Goal: Task Accomplishment & Management: Complete application form

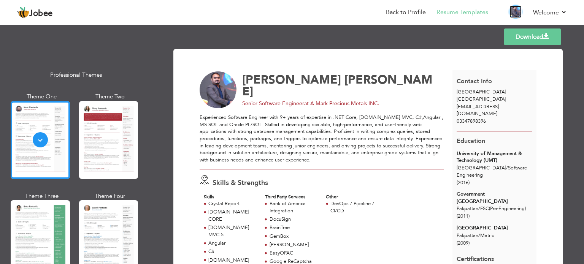
click at [514, 11] on img at bounding box center [516, 12] width 12 height 12
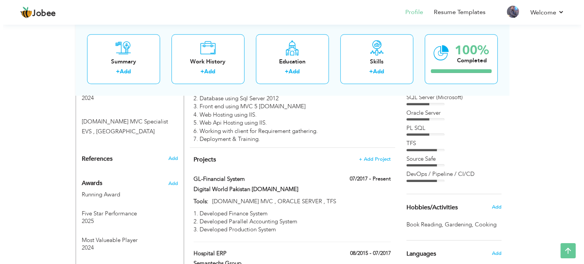
scroll to position [566, 0]
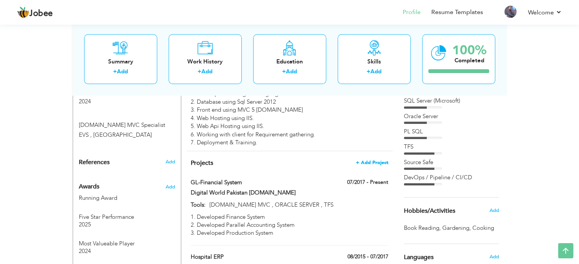
click at [376, 160] on span "+ Add Project" at bounding box center [372, 162] width 32 height 5
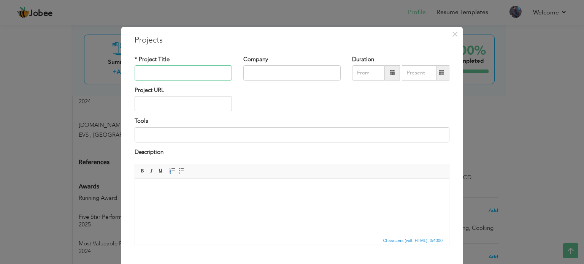
paste input "Water Tank Management System:"
type input "Water Tank Management System:"
click at [266, 72] on input "text" at bounding box center [292, 72] width 97 height 15
type input "Semantechs Group Pvt Ltd"
click at [202, 129] on input at bounding box center [292, 134] width 315 height 15
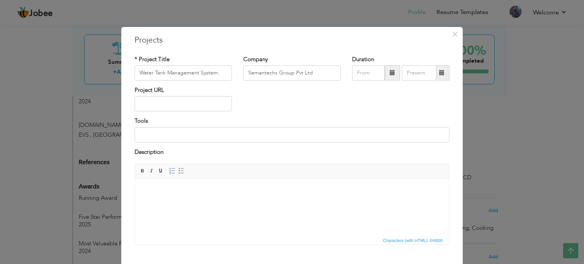
click at [167, 202] on html at bounding box center [292, 190] width 314 height 23
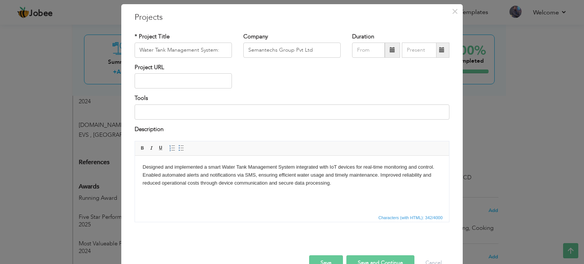
scroll to position [42, 0]
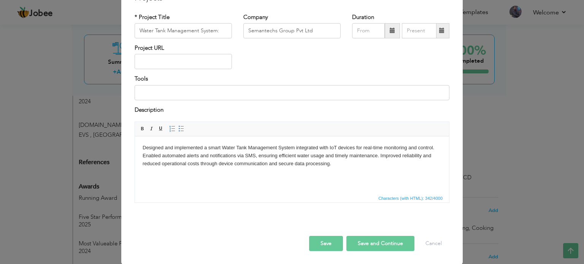
click at [375, 242] on button "Save and Continue" at bounding box center [381, 243] width 68 height 15
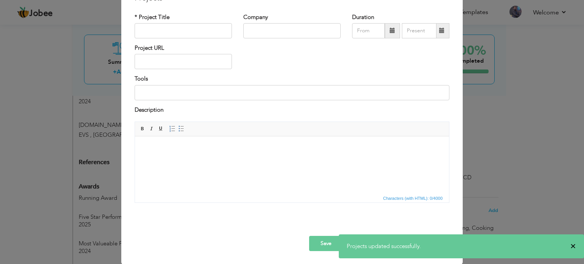
click at [573, 247] on span "×" at bounding box center [574, 247] width 6 height 8
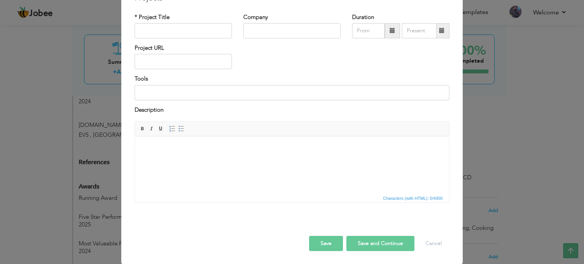
click at [331, 242] on button "Save" at bounding box center [326, 243] width 34 height 15
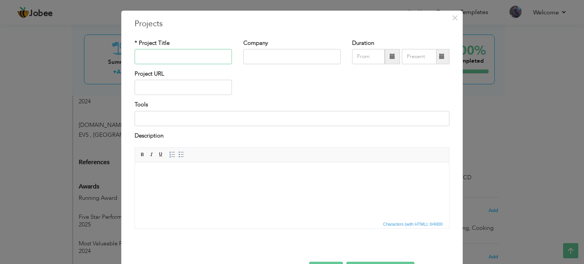
scroll to position [4, 0]
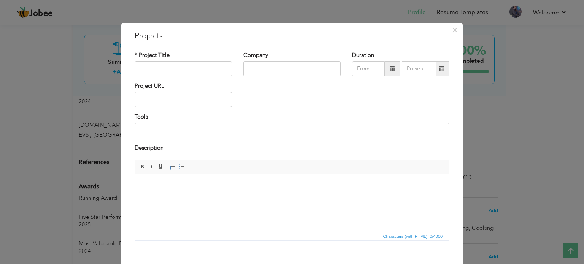
click at [179, 198] on html at bounding box center [292, 186] width 314 height 23
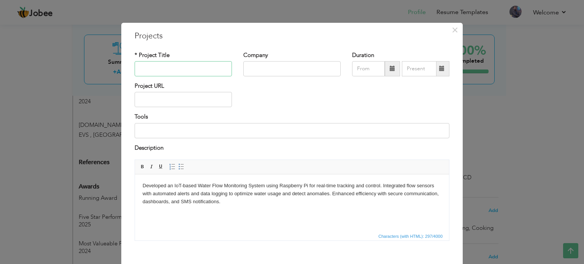
click at [173, 65] on input "text" at bounding box center [183, 68] width 97 height 15
type input "Water Flow Monitoring System"
click at [258, 67] on input "text" at bounding box center [292, 68] width 97 height 15
type input "Semantechs Group"
click at [309, 105] on div "Project URL" at bounding box center [292, 97] width 326 height 31
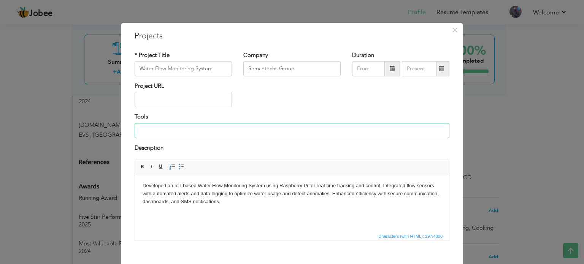
click at [163, 129] on input at bounding box center [292, 130] width 315 height 15
paste input "Raspberry Pi, Python, IoT Sensors, GSM/SMS Gateway, .NET Core, Oracle PL/SQL"
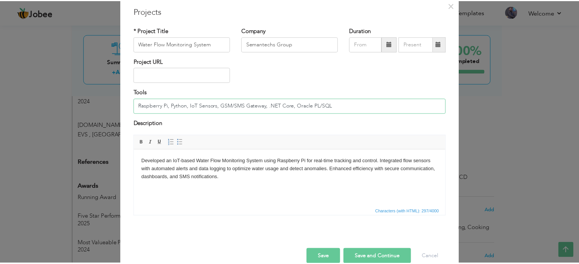
scroll to position [42, 0]
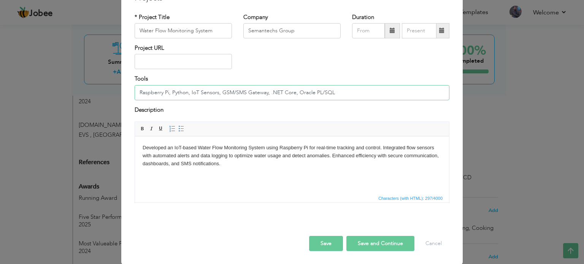
type input "Raspberry Pi, Python, IoT Sensors, GSM/SMS Gateway, .NET Core, Oracle PL/SQL"
click at [326, 240] on button "Save" at bounding box center [326, 243] width 34 height 15
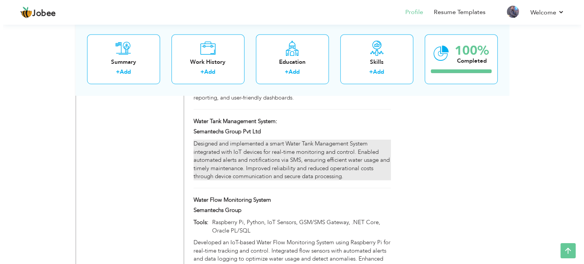
scroll to position [1476, 0]
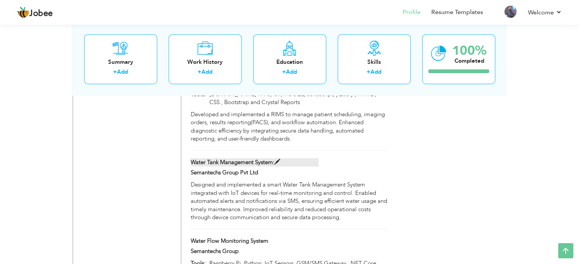
click at [276, 159] on span at bounding box center [277, 162] width 6 height 6
type input "Water Tank Management System:"
type input "Semantechs Group Pvt Ltd"
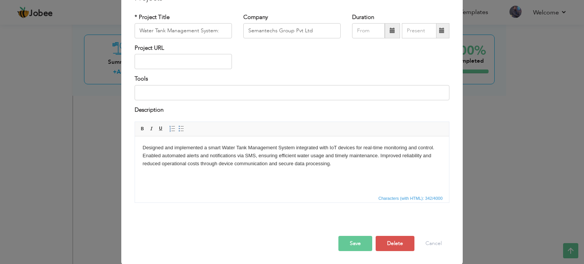
scroll to position [0, 0]
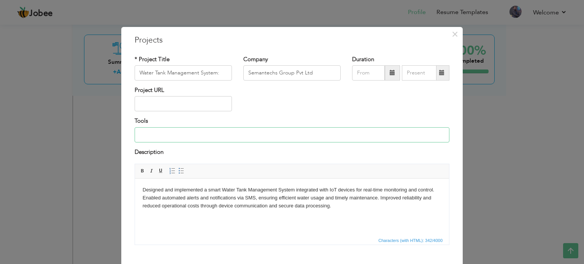
click at [241, 131] on input at bounding box center [292, 134] width 315 height 15
paste input ".NET Core, C#, [DOMAIN_NAME] MVC, Oracle PL/SQL, IoT Device Integration, GSM/SM…"
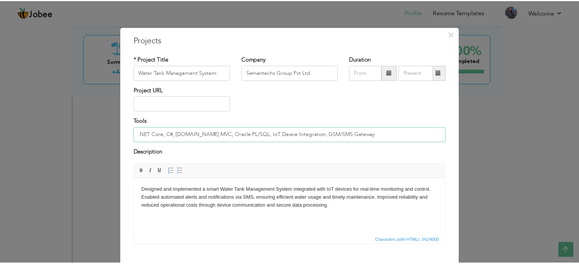
scroll to position [42, 0]
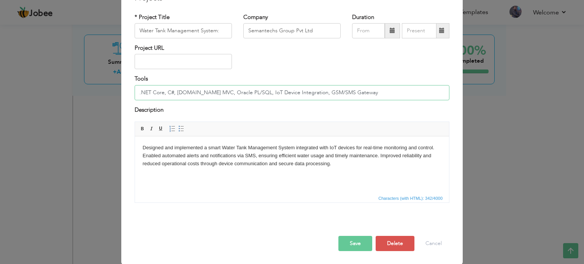
type input ".NET Core, C#, [DOMAIN_NAME] MVC, Oracle PL/SQL, IoT Device Integration, GSM/SM…"
click at [358, 241] on button "Save" at bounding box center [356, 243] width 34 height 15
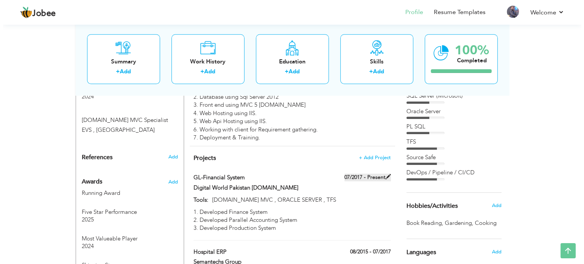
scroll to position [583, 0]
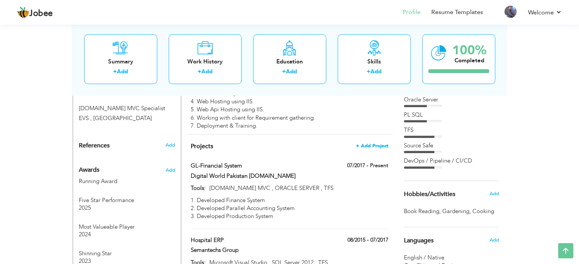
click at [376, 143] on span "+ Add Project" at bounding box center [372, 145] width 32 height 5
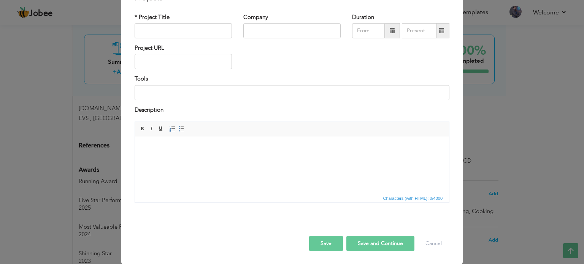
scroll to position [0, 0]
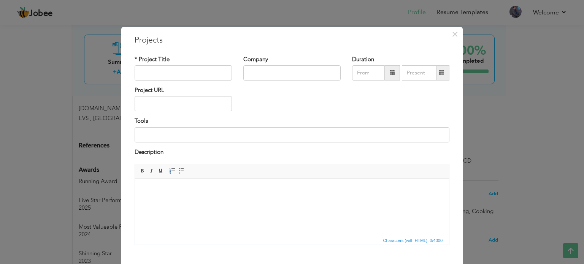
click at [215, 202] on html at bounding box center [292, 190] width 314 height 23
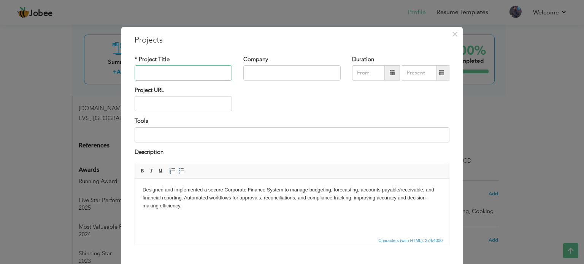
click at [153, 67] on input "text" at bounding box center [183, 72] width 97 height 15
click at [154, 71] on input "Finance System" at bounding box center [183, 72] width 97 height 15
type input "Financial and Accounting System"
click at [249, 71] on input "text" at bounding box center [292, 72] width 97 height 15
type input "DWP Group Pvt Ltd"
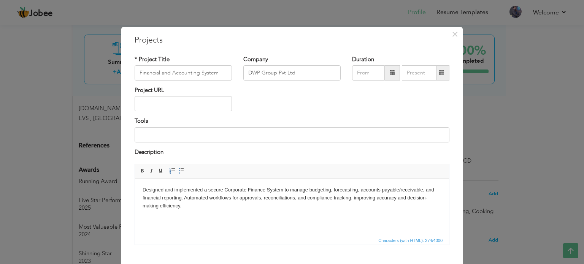
click at [199, 206] on body "Designed and implemented a secure Corporate Finance System to manage budgeting,…" at bounding box center [292, 198] width 299 height 24
click at [178, 132] on input at bounding box center [292, 134] width 315 height 15
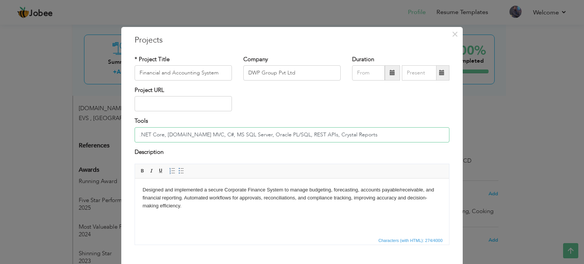
click at [189, 134] on input ".NET Core, ASP.NET MVC, C#, MS SQL Server, Oracle PL/SQL, REST APIs, Crystal Re…" at bounding box center [292, 134] width 315 height 15
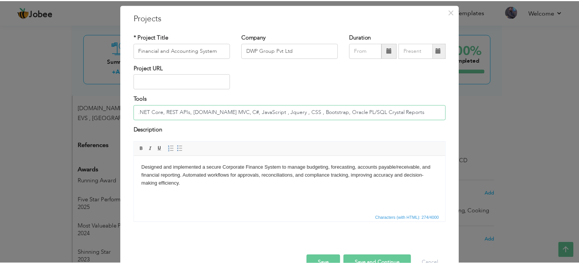
scroll to position [42, 0]
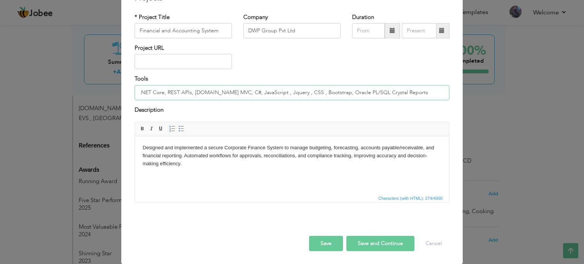
type input ".NET Core, REST APIs, [DOMAIN_NAME] MVC, C#, JavaScript , Jquery , CSS , Bootst…"
click at [316, 240] on button "Save" at bounding box center [326, 243] width 34 height 15
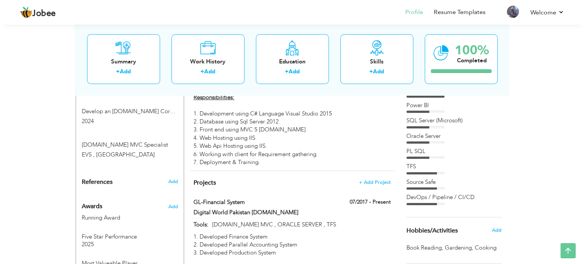
scroll to position [545, 0]
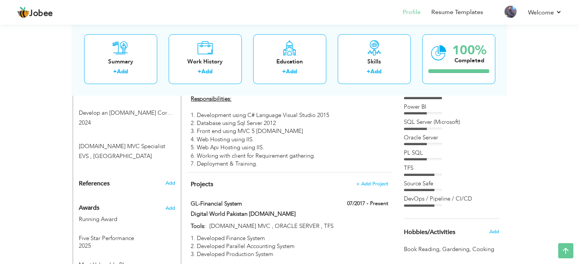
click at [368, 181] on span "+ Add Project" at bounding box center [372, 183] width 32 height 5
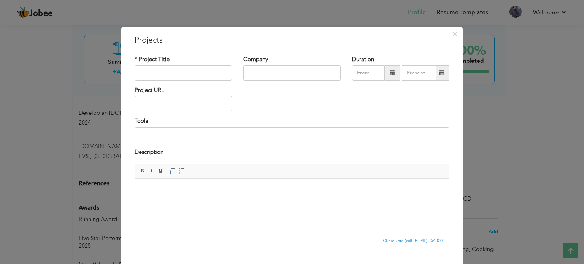
scroll to position [0, 0]
click at [199, 200] on html at bounding box center [292, 190] width 314 height 23
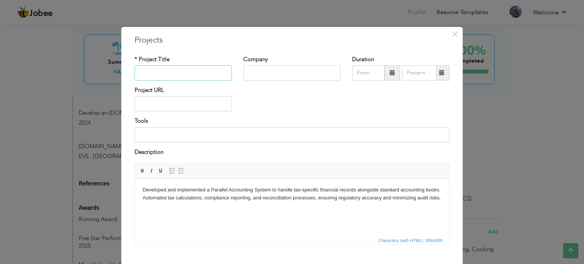
click at [152, 68] on input "text" at bounding box center [183, 72] width 97 height 15
paste input "Parallel Accounting System"
type input "Parallel Accounting System:"
type input "DWP Group Pvt Ltd"
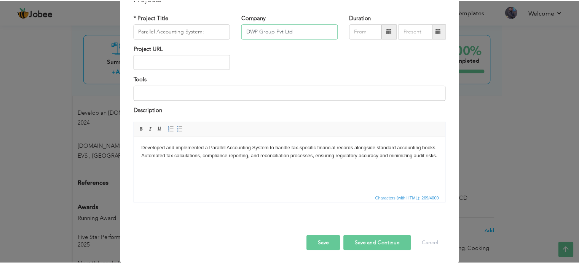
scroll to position [42, 0]
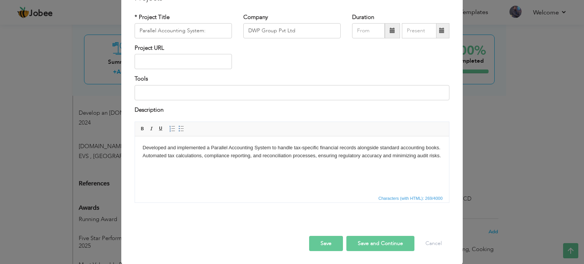
click at [326, 240] on button "Save" at bounding box center [326, 243] width 34 height 15
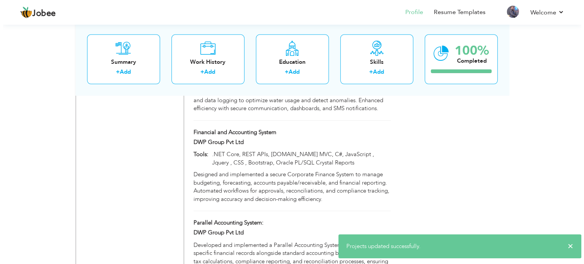
scroll to position [1733, 0]
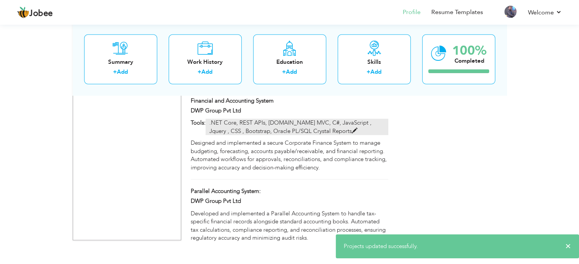
click at [379, 119] on p ".NET Core, REST APIs, [DOMAIN_NAME] MVC, C#, JavaScript , Jquery , CSS , Bootst…" at bounding box center [296, 127] width 182 height 16
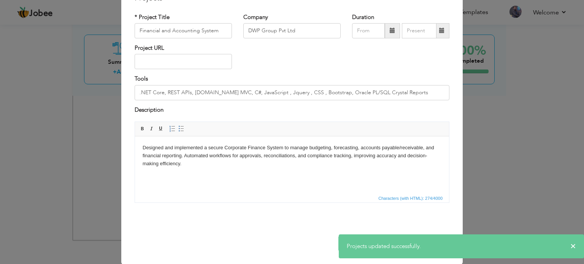
scroll to position [0, 0]
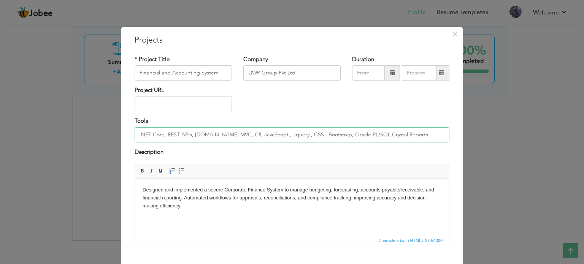
click at [271, 131] on input ".NET Core, REST APIs, [DOMAIN_NAME] MVC, C#, JavaScript , Jquery , CSS , Bootst…" at bounding box center [292, 134] width 315 height 15
click at [452, 35] on span "×" at bounding box center [455, 34] width 6 height 14
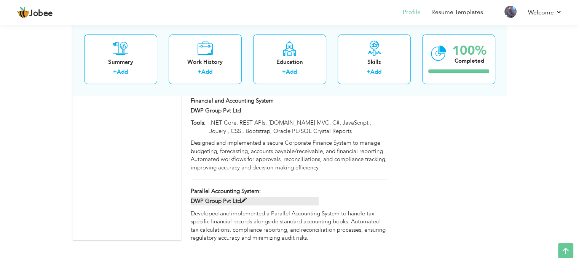
click at [231, 197] on label "DWP Group Pvt Ltd" at bounding box center [255, 201] width 128 height 8
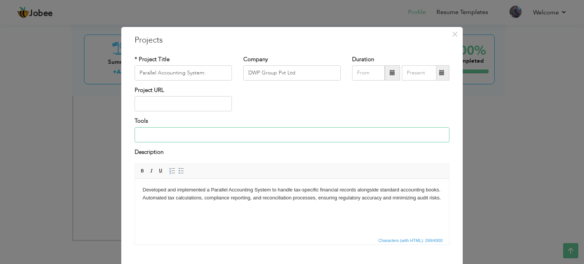
click at [247, 129] on input at bounding box center [292, 134] width 315 height 15
paste input ".NET Core, REST APIs, [DOMAIN_NAME] MVC, C#, JavaScript , Jquery , CSS , Bootst…"
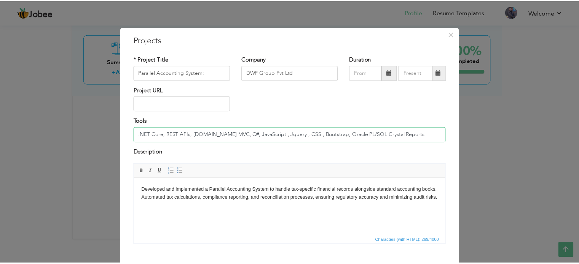
scroll to position [42, 0]
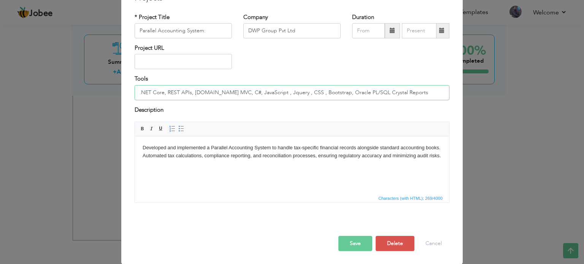
type input ".NET Core, REST APIs, [DOMAIN_NAME] MVC, C#, JavaScript , Jquery , CSS , Bootst…"
click at [361, 237] on button "Save" at bounding box center [356, 243] width 34 height 15
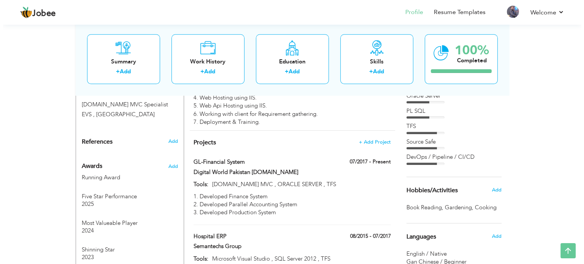
scroll to position [574, 0]
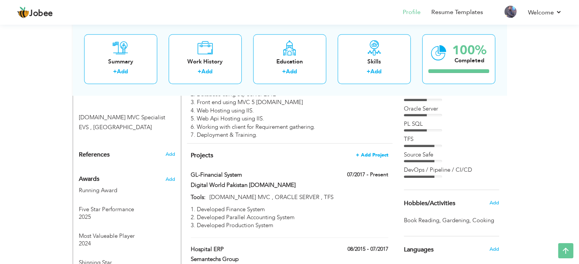
click at [380, 153] on span "+ Add Project" at bounding box center [372, 155] width 32 height 5
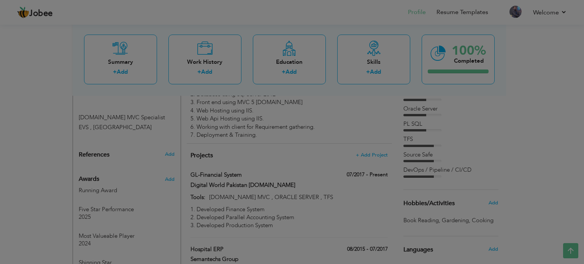
scroll to position [0, 0]
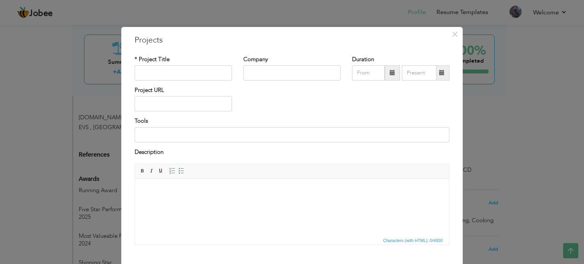
click at [178, 202] on html at bounding box center [292, 190] width 314 height 23
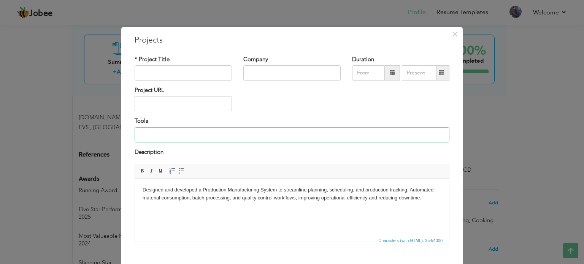
click at [193, 138] on input at bounding box center [292, 134] width 315 height 15
paste input "Production Manufacture System:"
click at [237, 134] on input "Production Manufacture System:" at bounding box center [292, 134] width 315 height 15
paste input "NET Core, [DOMAIN_NAME] MVC, C#, Angular, Oracle PL/SQL, MS SQL Server, REST AP…"
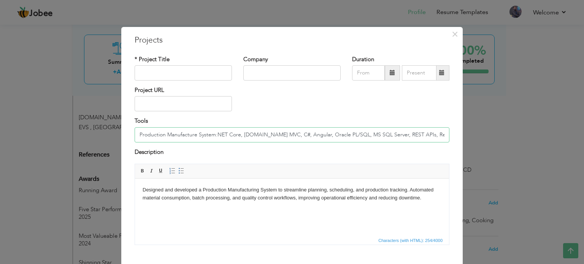
scroll to position [0, 67]
click at [174, 135] on input "Production Manufacture System:NET Core, [DOMAIN_NAME] MVC, C#, Angular, Oracle …" at bounding box center [292, 134] width 315 height 15
type input "NET Core, [DOMAIN_NAME] MVC, C#, Angular, Oracle PL/SQL, MS SQL Server, REST AP…"
click at [166, 73] on input "text" at bounding box center [183, 72] width 97 height 15
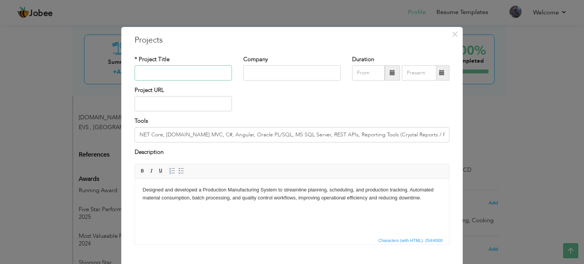
paste input "Production Manufacture System:"
type input "Production Manufacture System:"
click at [318, 96] on div "Project URL" at bounding box center [292, 101] width 326 height 31
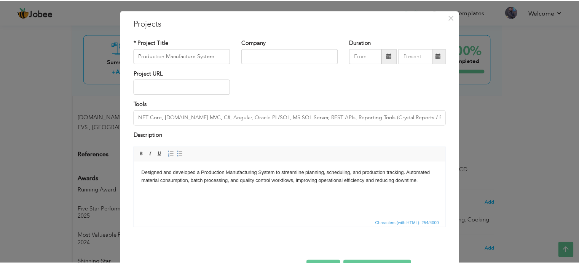
scroll to position [42, 0]
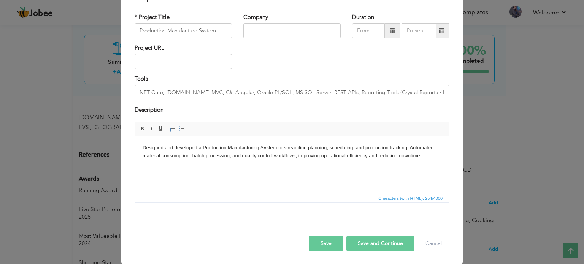
click at [330, 244] on button "Save" at bounding box center [326, 243] width 34 height 15
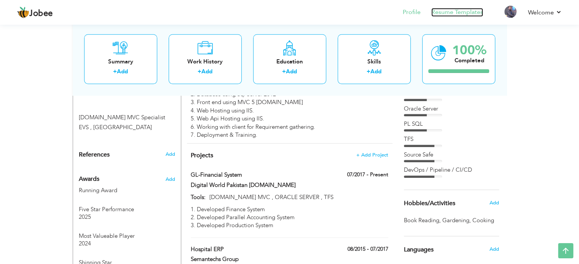
click at [458, 15] on link "Resume Templates" at bounding box center [457, 12] width 52 height 9
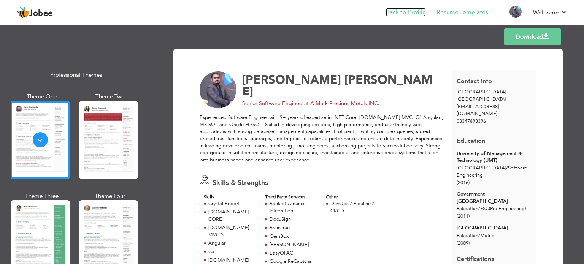
click at [415, 12] on link "Back to Profile" at bounding box center [406, 12] width 40 height 9
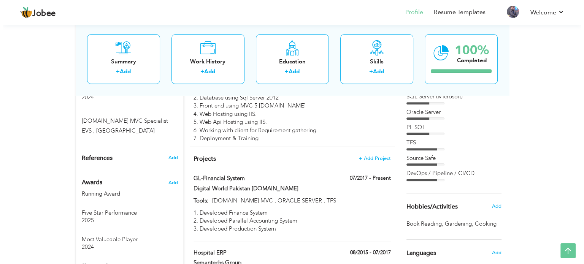
scroll to position [571, 0]
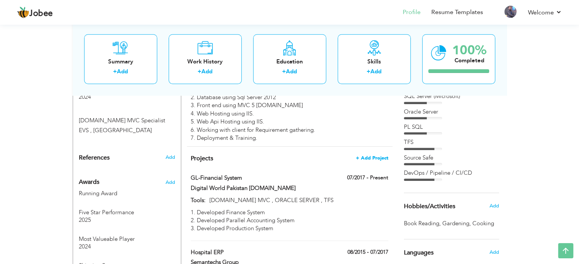
click at [374, 156] on span "+ Add Project" at bounding box center [372, 158] width 32 height 5
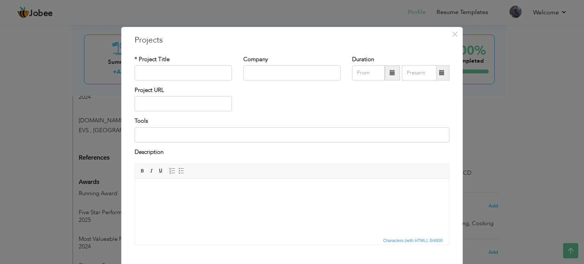
click at [170, 65] on div "* Project Title" at bounding box center [183, 68] width 97 height 25
click at [170, 69] on input "text" at bounding box center [183, 72] width 97 height 15
paste input "Compliance System"
type input "Compliance System :"
click at [158, 129] on input at bounding box center [292, 134] width 315 height 15
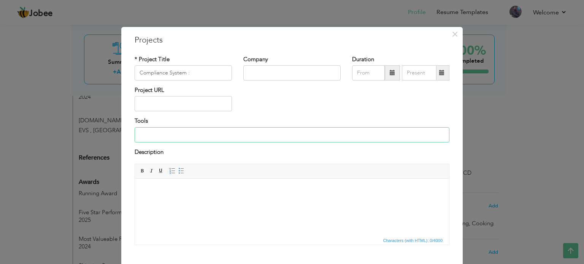
paste input ".NET Core, Angular, MS SQL Server, REST APIs, Entity Framework Core"
type input ".NET Core, Angular, MS SQL Server, REST APIs, Entity Framework Core"
click at [176, 202] on html at bounding box center [292, 190] width 314 height 23
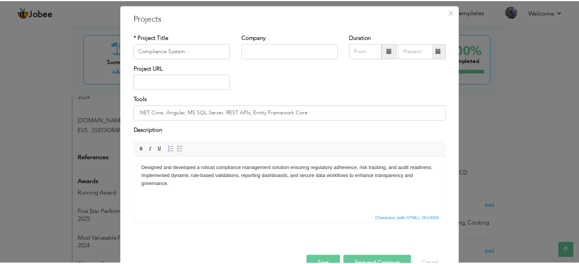
scroll to position [42, 0]
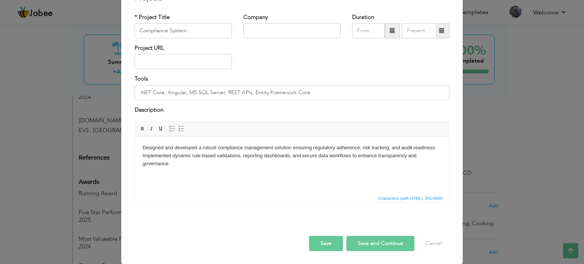
click at [327, 243] on button "Save" at bounding box center [326, 243] width 34 height 15
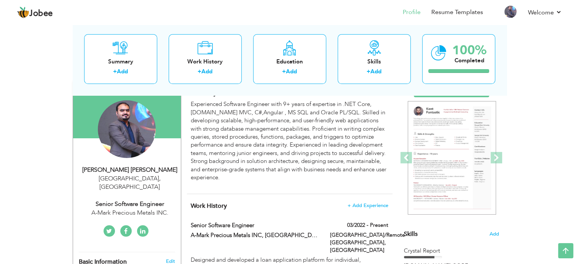
scroll to position [0, 0]
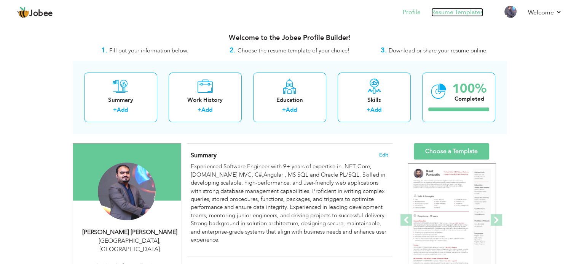
click at [455, 16] on link "Resume Templates" at bounding box center [457, 12] width 52 height 9
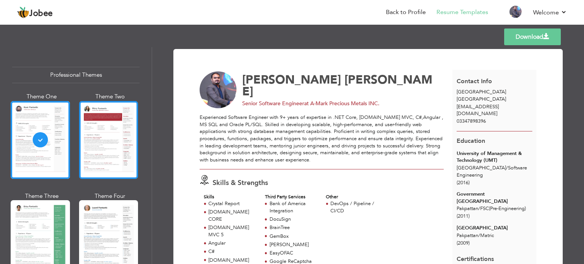
scroll to position [152, 0]
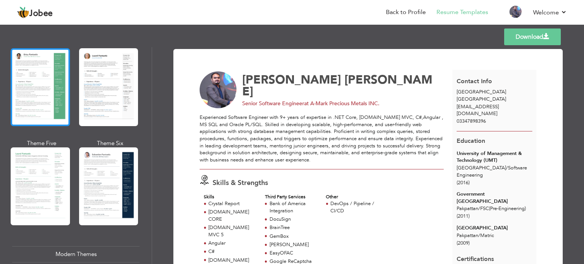
click at [30, 92] on div at bounding box center [40, 87] width 59 height 78
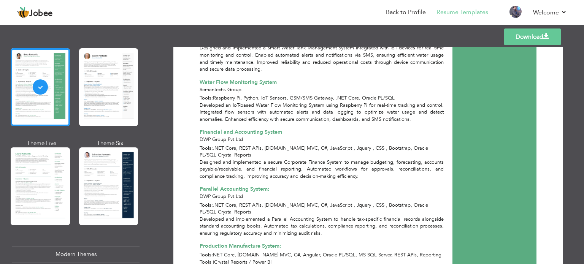
scroll to position [1310, 0]
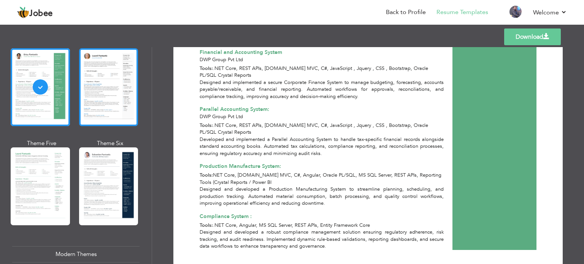
click at [106, 81] on div at bounding box center [108, 87] width 59 height 78
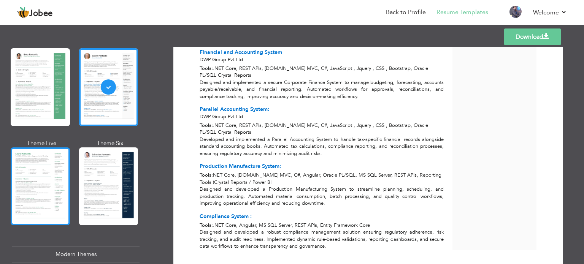
click at [52, 164] on div at bounding box center [40, 187] width 59 height 78
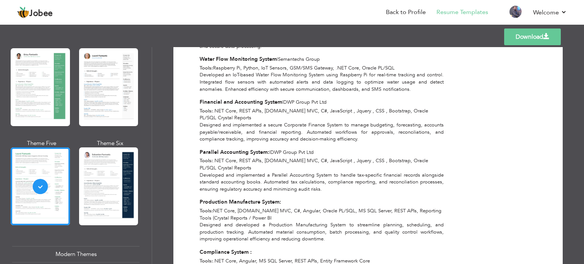
scroll to position [1183, 0]
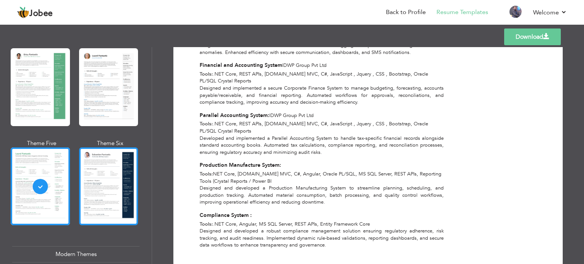
click at [108, 188] on div at bounding box center [108, 187] width 59 height 78
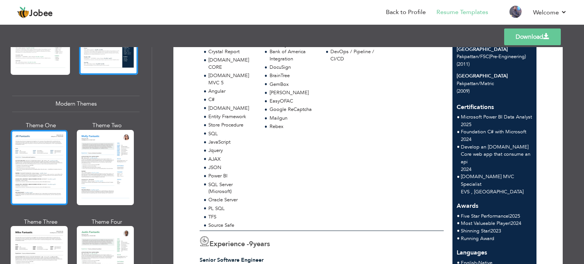
scroll to position [304, 0]
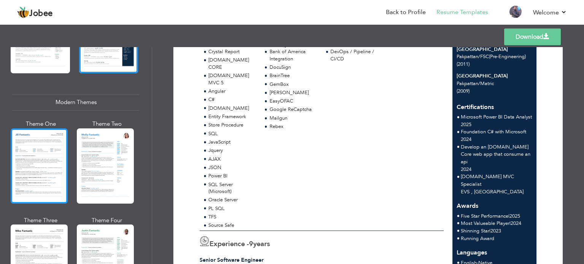
click at [35, 161] on div at bounding box center [39, 166] width 57 height 75
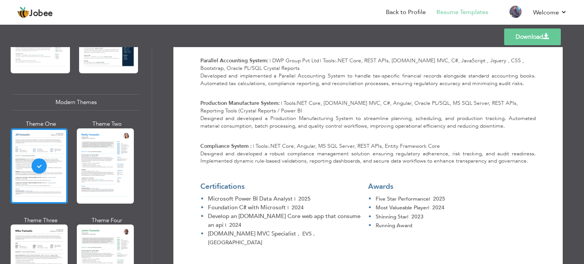
scroll to position [1301, 0]
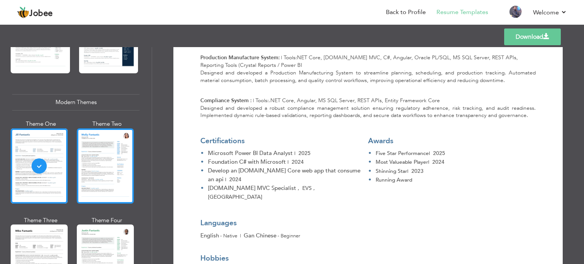
click at [111, 154] on div at bounding box center [105, 166] width 57 height 75
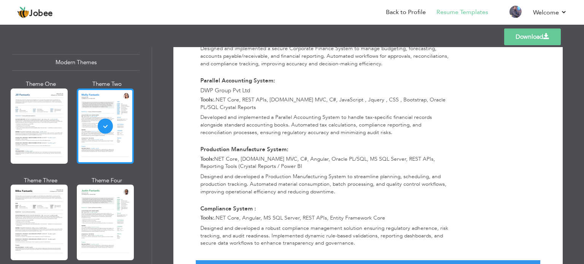
scroll to position [457, 0]
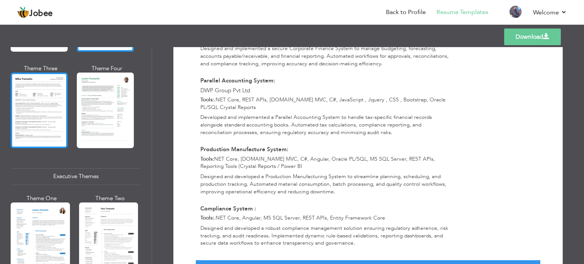
click at [45, 115] on div at bounding box center [39, 110] width 57 height 75
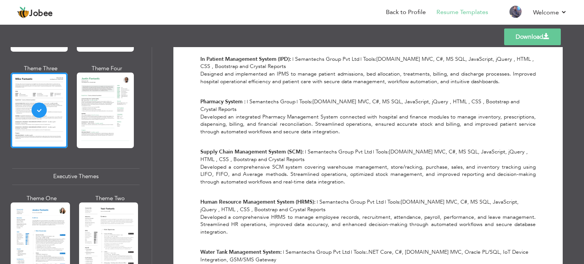
scroll to position [1141, 0]
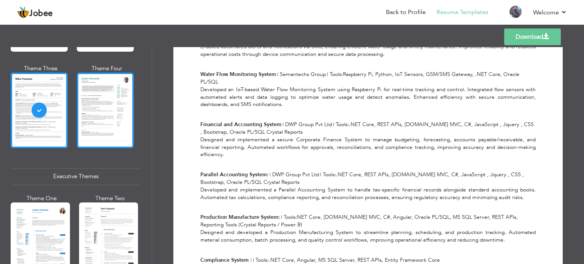
click at [85, 97] on div at bounding box center [105, 110] width 57 height 75
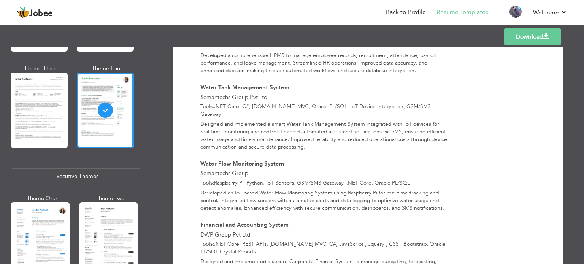
scroll to position [1393, 0]
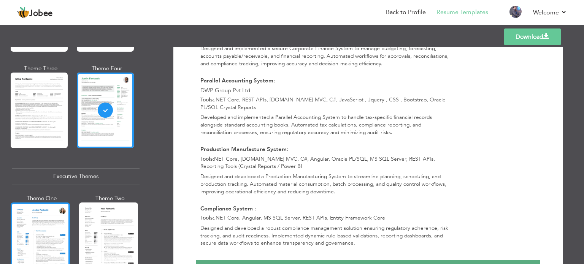
click at [40, 228] on div at bounding box center [40, 242] width 59 height 78
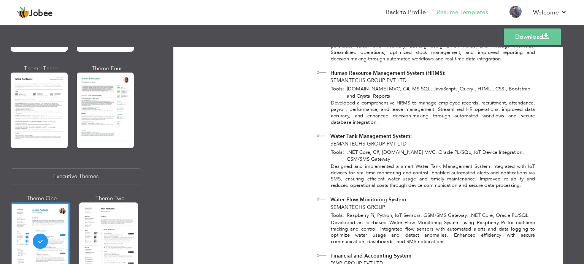
scroll to position [1213, 0]
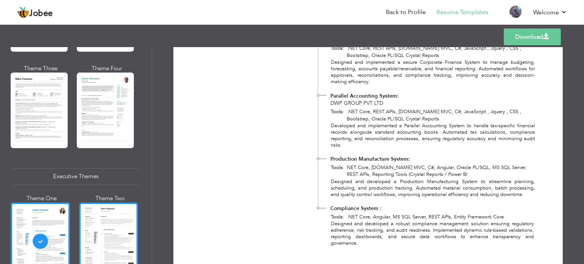
click at [108, 218] on div at bounding box center [108, 242] width 59 height 78
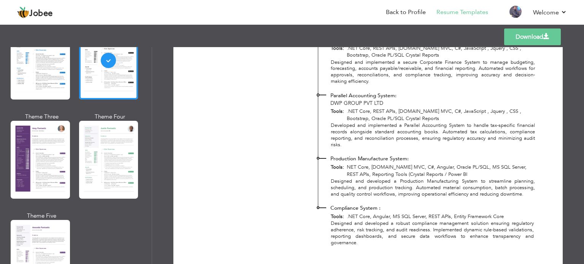
scroll to position [647, 0]
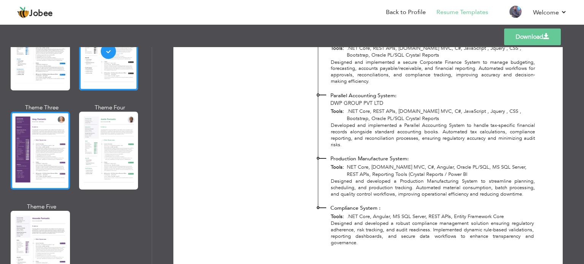
click at [31, 145] on div at bounding box center [40, 151] width 59 height 78
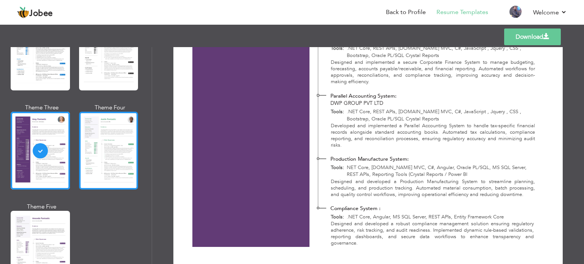
click at [113, 139] on div at bounding box center [108, 151] width 59 height 78
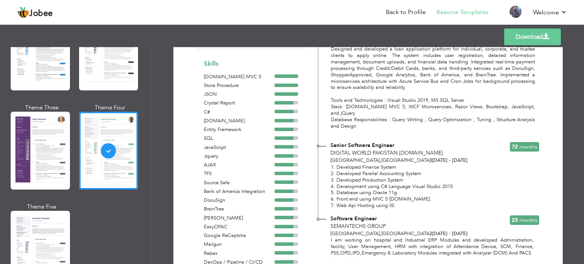
scroll to position [266, 0]
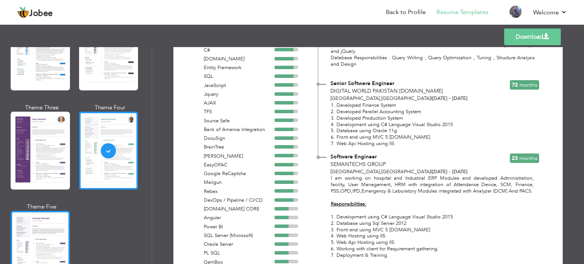
click at [35, 223] on div at bounding box center [40, 250] width 59 height 78
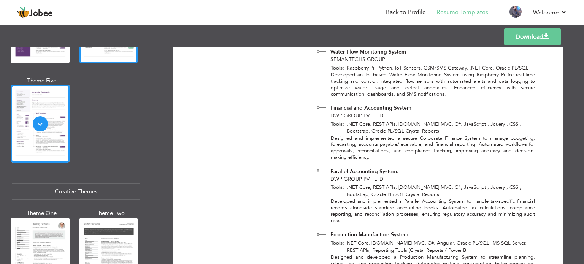
scroll to position [837, 0]
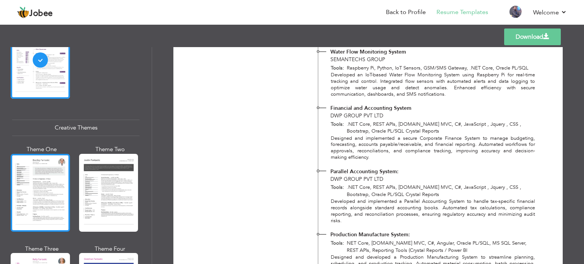
click at [32, 171] on div at bounding box center [40, 193] width 59 height 78
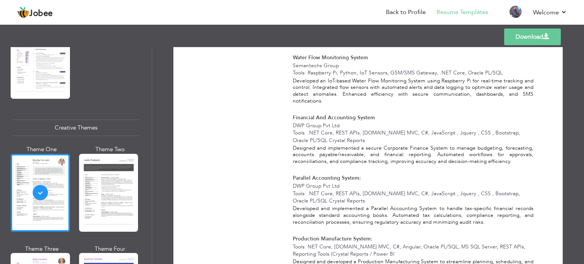
scroll to position [1177, 0]
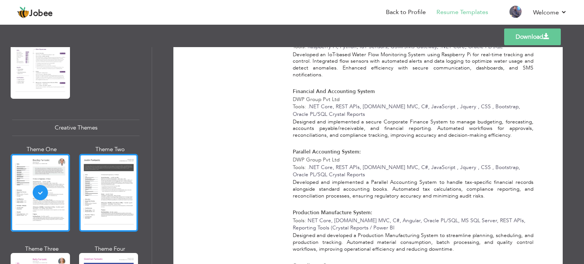
click at [80, 191] on div at bounding box center [108, 193] width 59 height 78
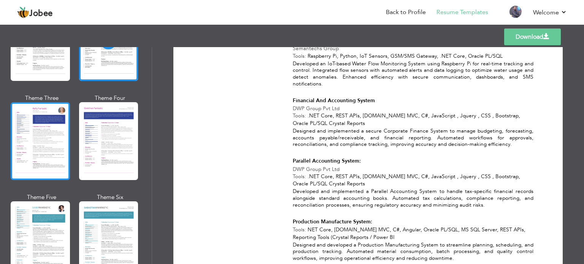
scroll to position [989, 0]
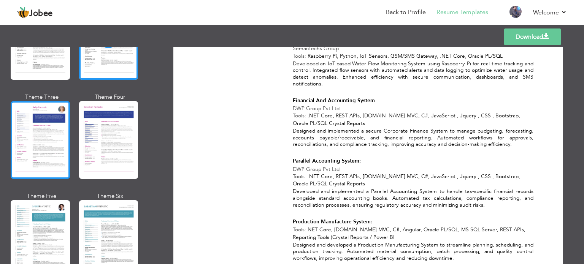
click at [55, 126] on div at bounding box center [40, 140] width 59 height 78
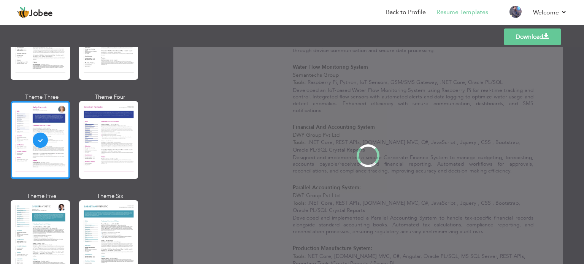
scroll to position [0, 0]
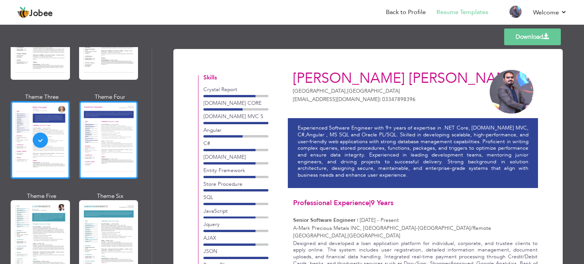
click at [123, 121] on div at bounding box center [108, 140] width 59 height 78
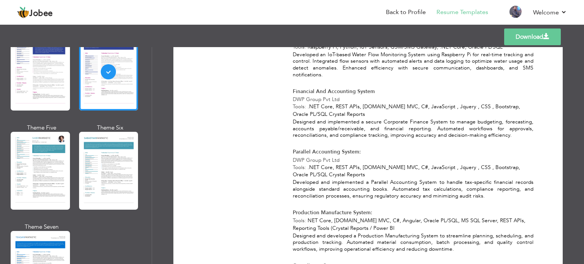
scroll to position [1103, 0]
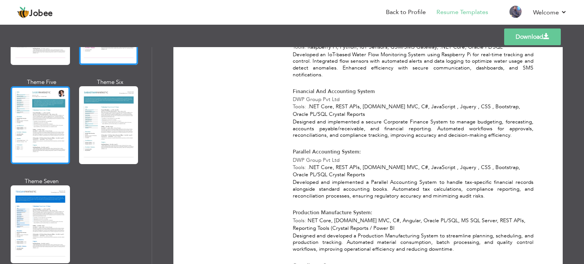
click at [40, 129] on div at bounding box center [40, 125] width 59 height 78
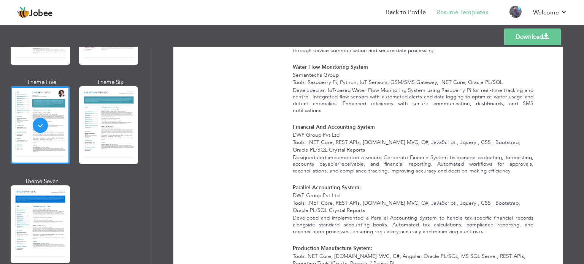
scroll to position [1183, 0]
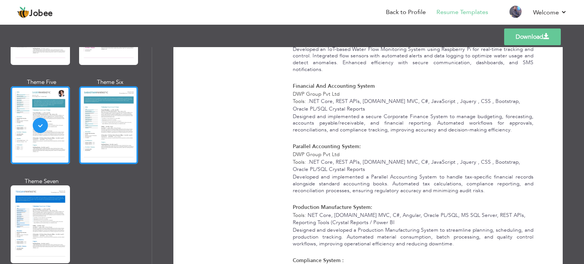
click at [111, 88] on div at bounding box center [108, 125] width 59 height 78
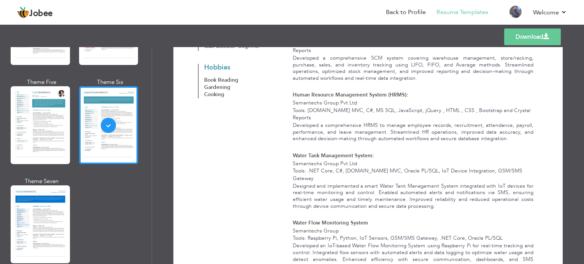
scroll to position [1065, 0]
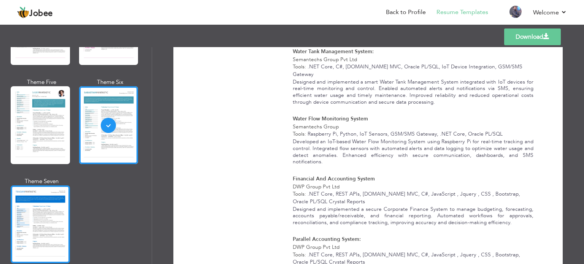
click at [35, 186] on div at bounding box center [40, 225] width 59 height 78
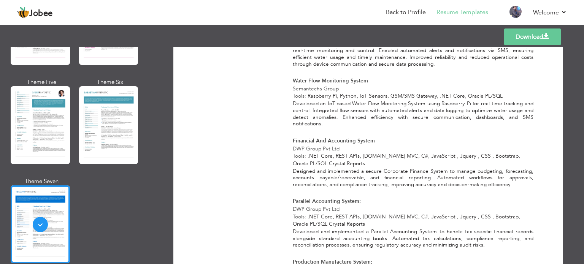
scroll to position [1152, 0]
